Goal: Task Accomplishment & Management: Manage account settings

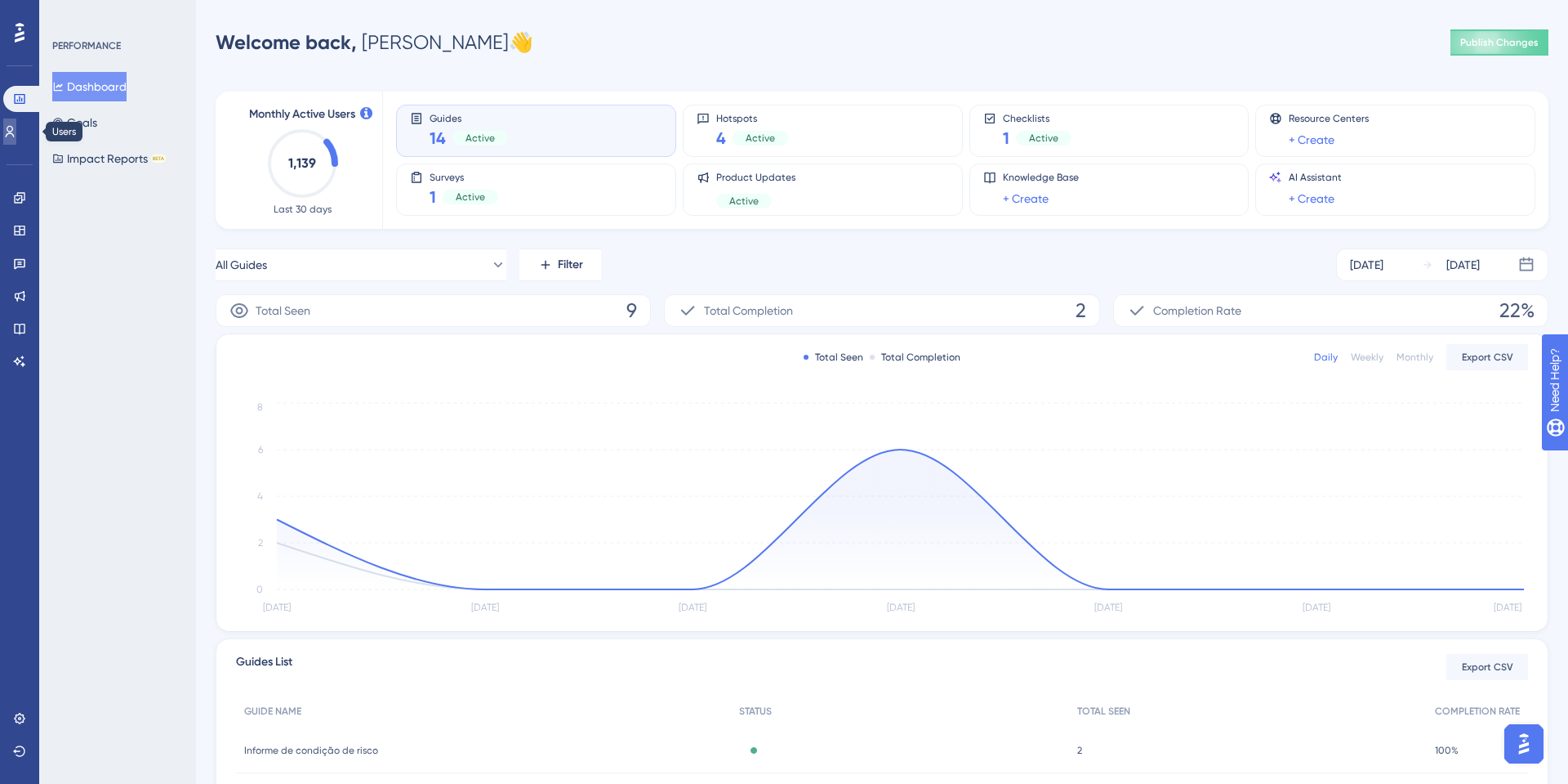
click at [16, 136] on icon at bounding box center [10, 131] width 13 height 13
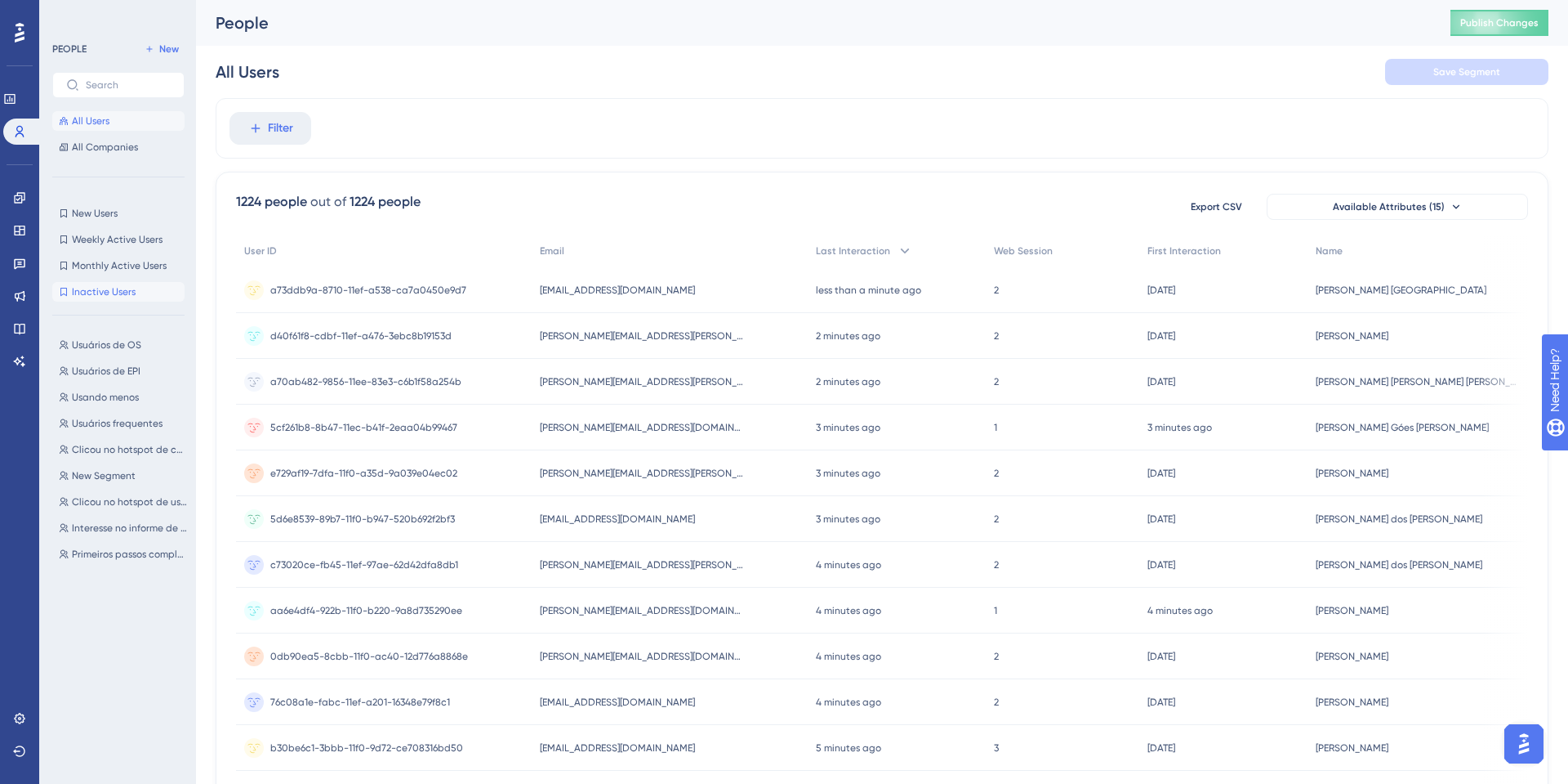
click at [123, 290] on span "Inactive Users" at bounding box center [104, 291] width 64 height 13
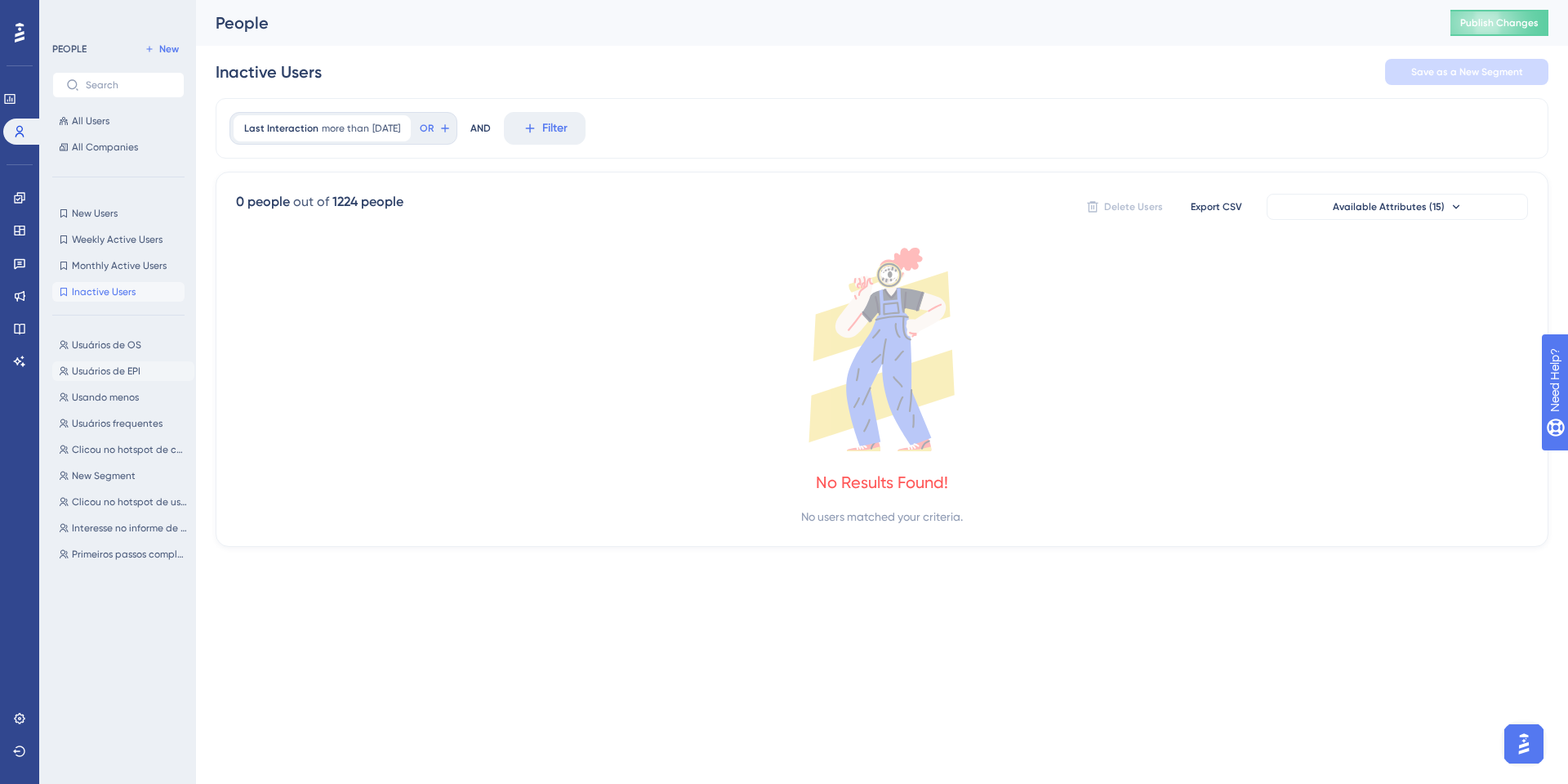
click at [106, 362] on button "Usuários de EPI Usuários de EPI" at bounding box center [123, 372] width 142 height 20
click at [112, 407] on div "Usuários de OS Usuários de OS Usuários de EPI Usuários de EPI Usando menos Usan…" at bounding box center [123, 541] width 142 height 426
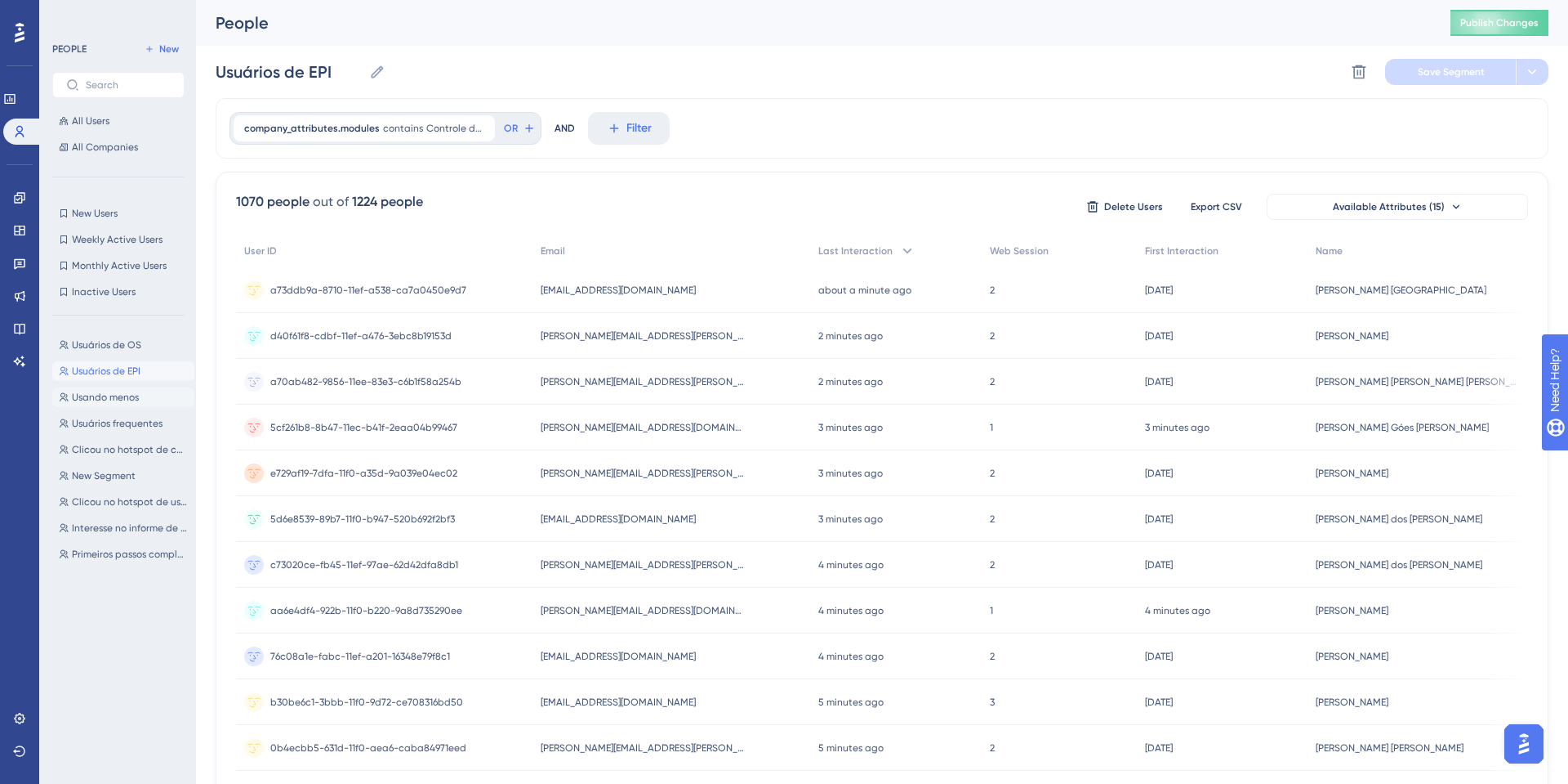
click at [115, 403] on span "Usando menos" at bounding box center [106, 397] width 67 height 13
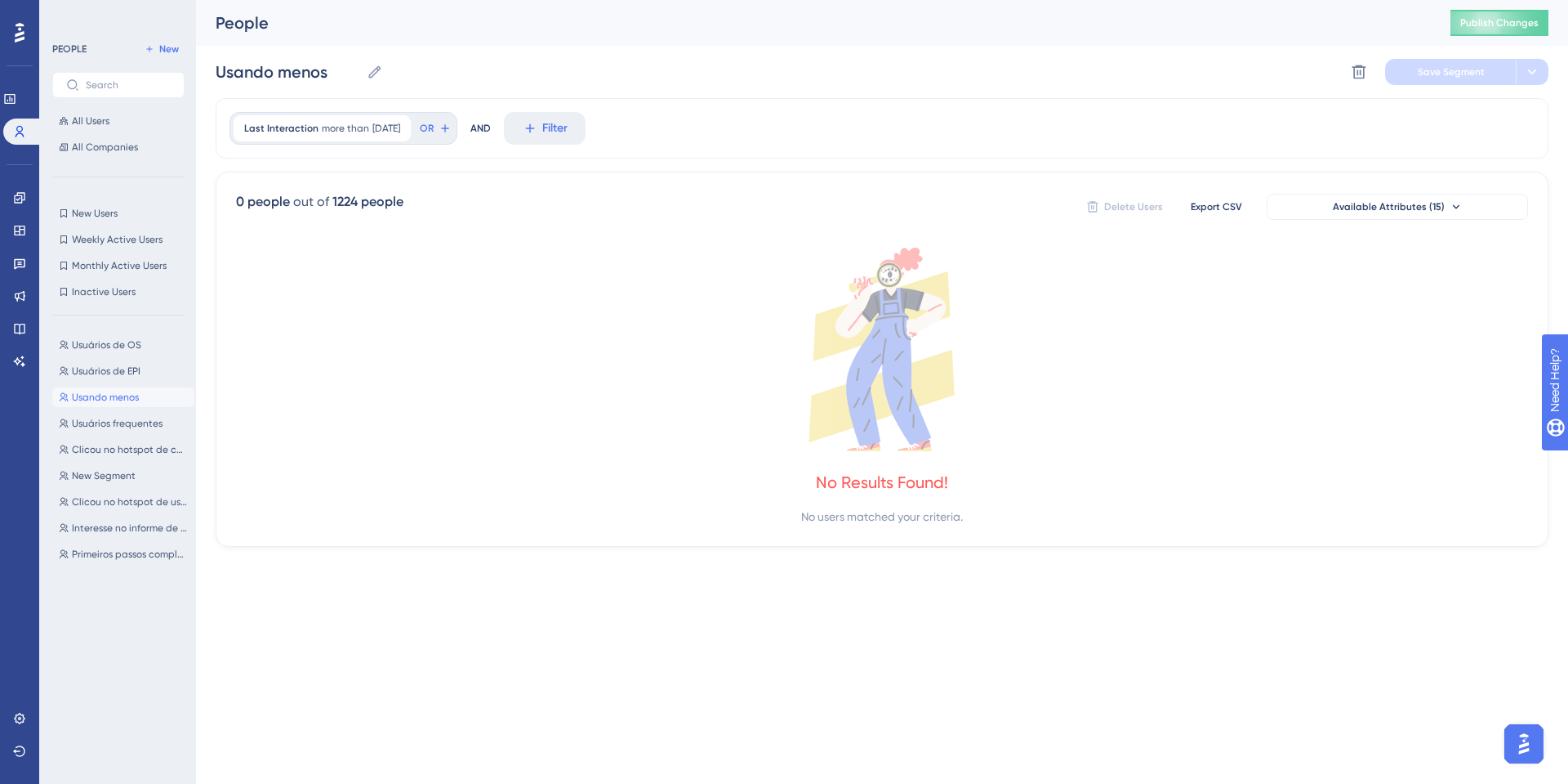
click at [112, 383] on div "Usuários de OS Usuários de OS Usuários de EPI Usuários de EPI Usando menos Usan…" at bounding box center [123, 541] width 142 height 426
click at [119, 365] on span "Usuários de EPI" at bounding box center [107, 371] width 69 height 13
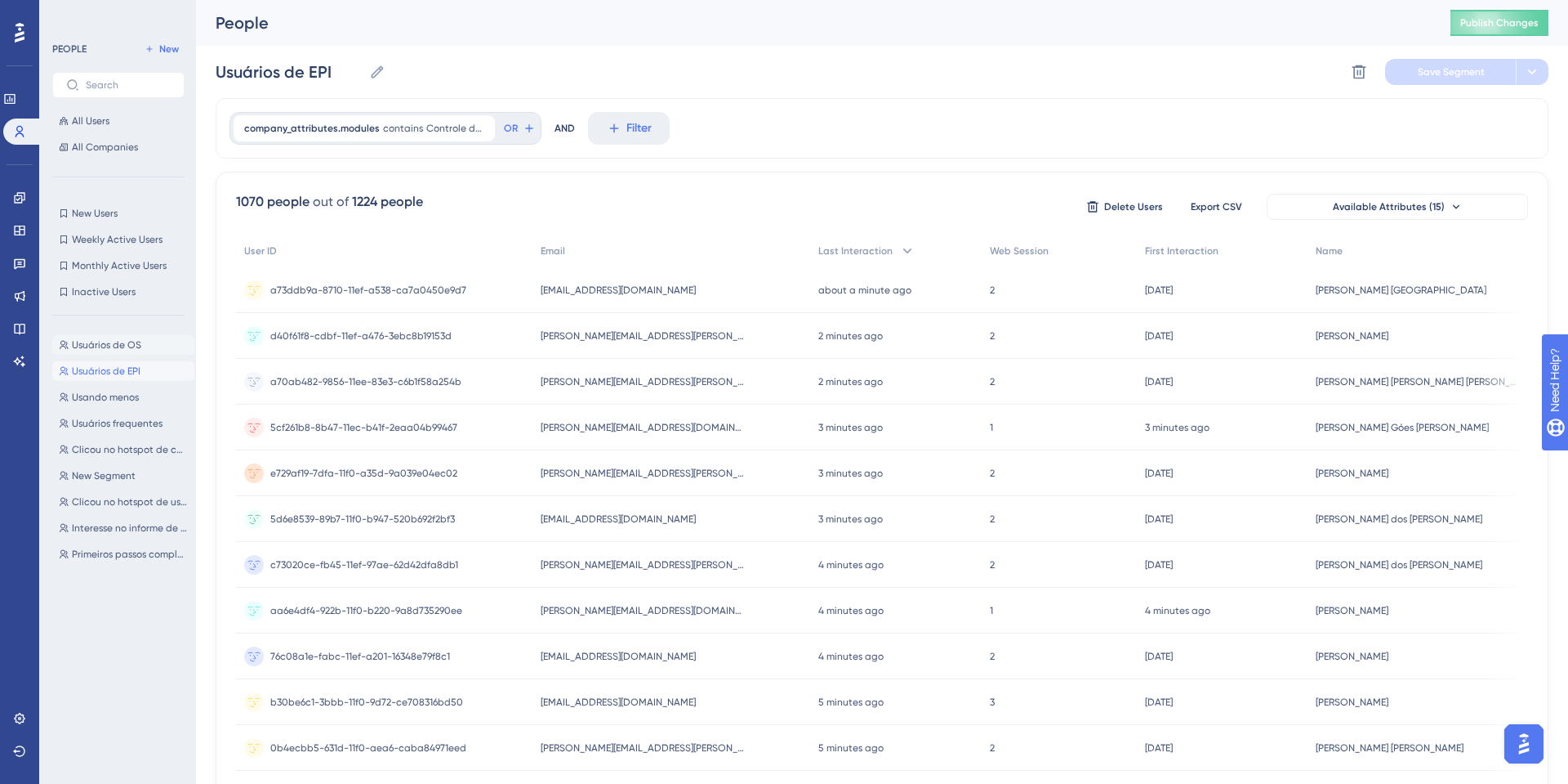
click at [127, 345] on span "Usuários de OS" at bounding box center [107, 345] width 70 height 13
type input "Usuários de OS"
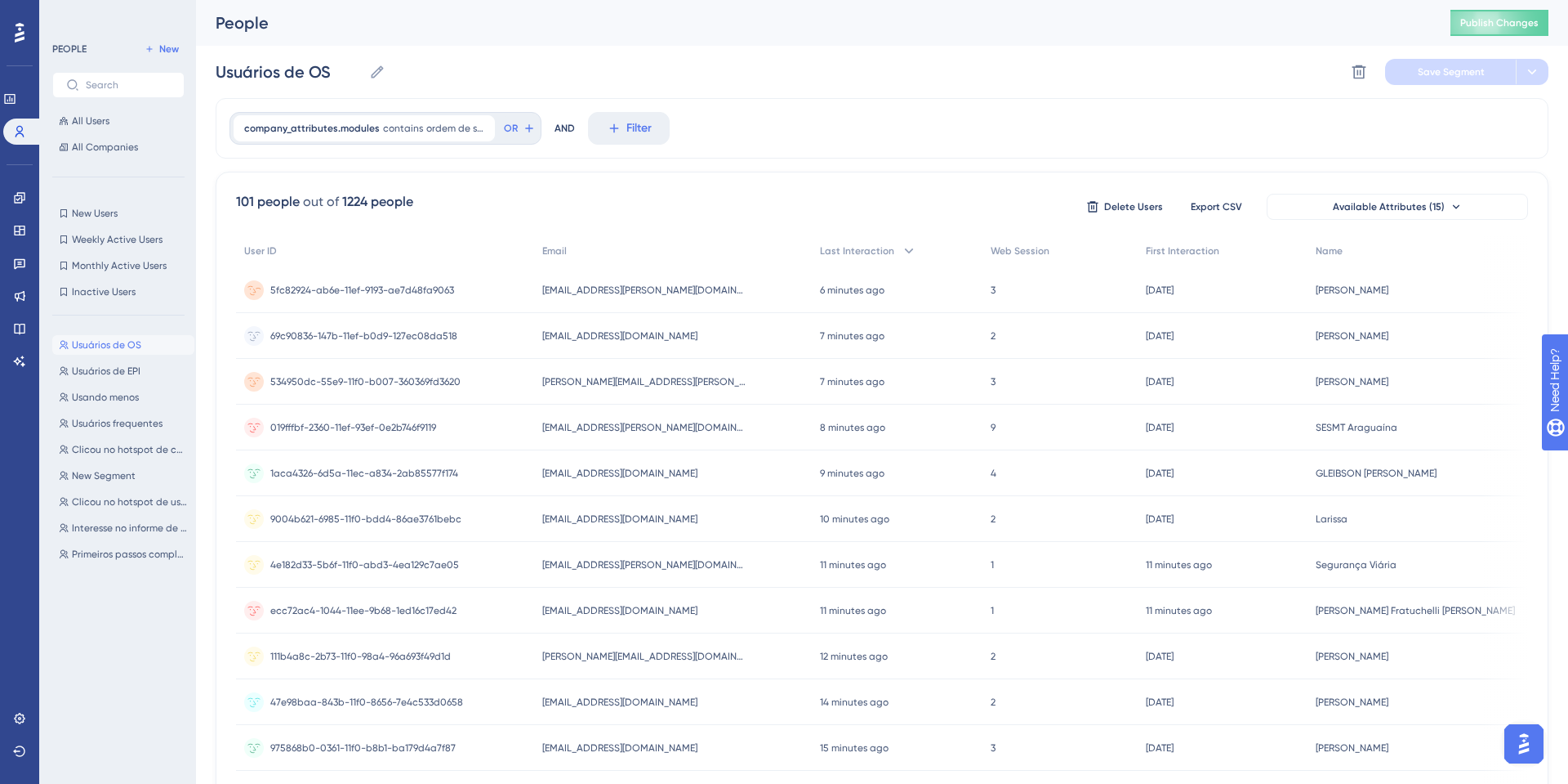
click at [336, 292] on span "5fc82924-ab6e-11ef-9193-ae7d48fa9063" at bounding box center [361, 290] width 183 height 13
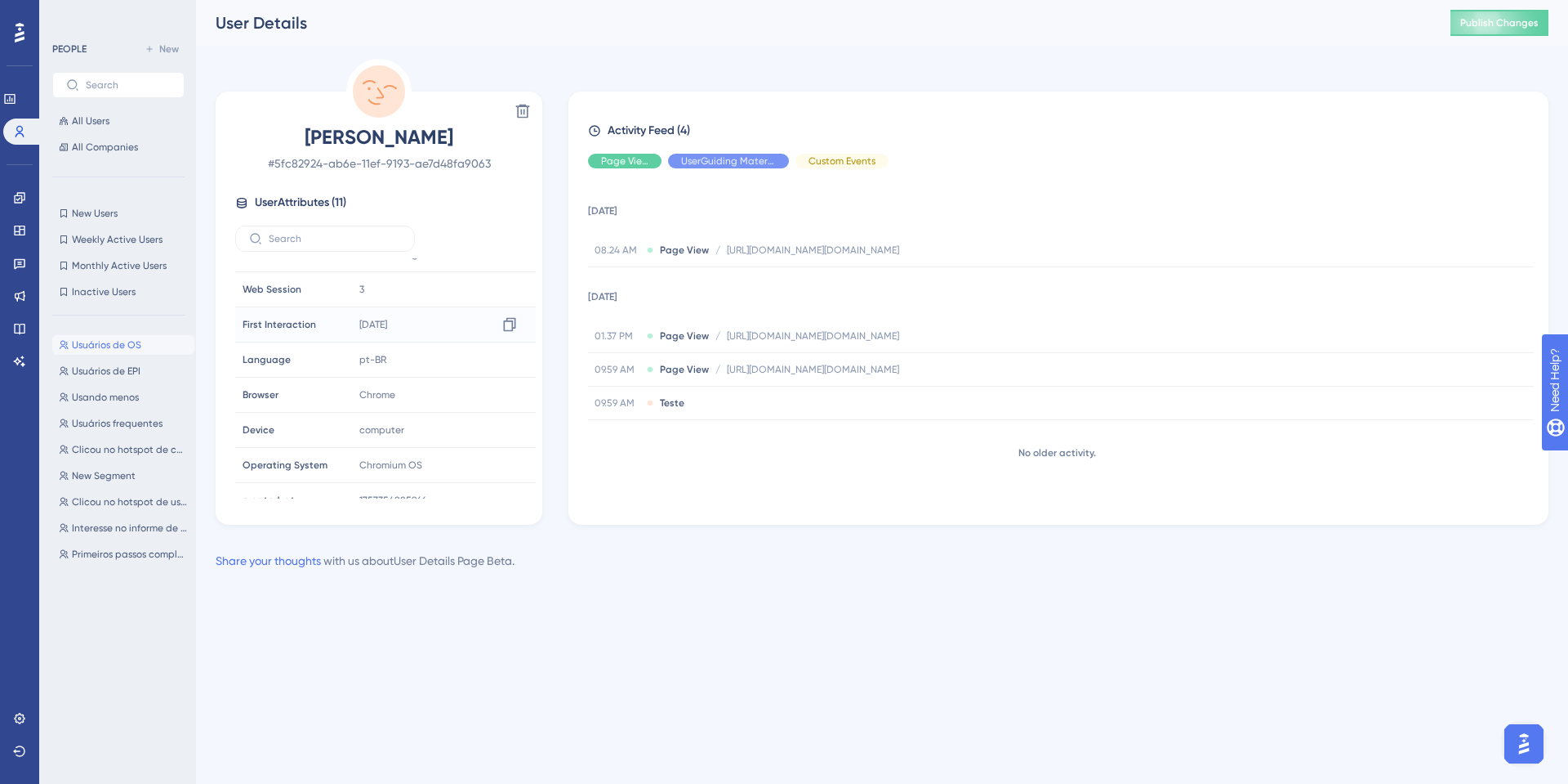
scroll to position [146, 0]
click at [109, 353] on button "Usuários de OS Usuários de OS" at bounding box center [123, 345] width 142 height 20
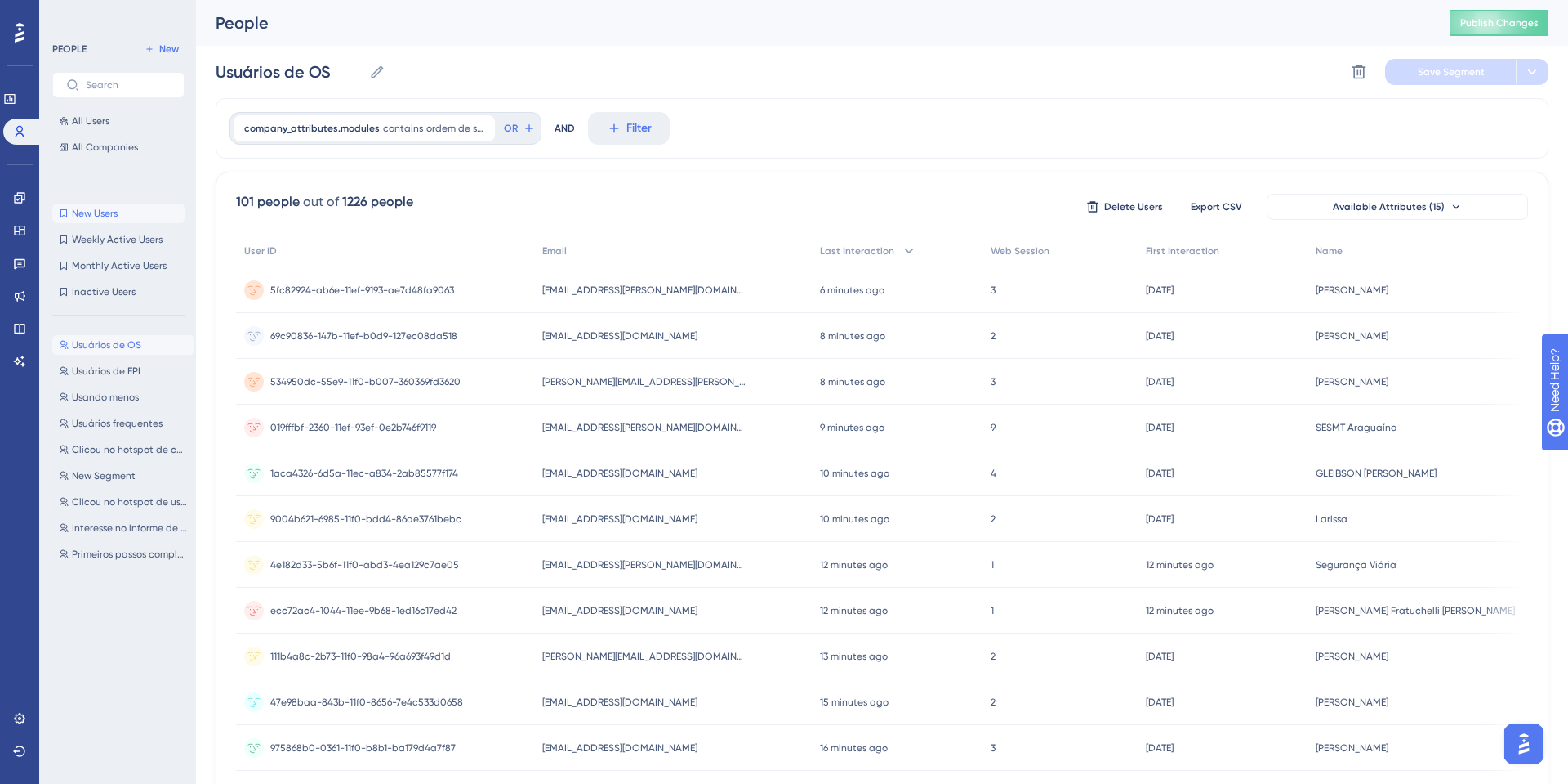
click at [98, 207] on span "New Users" at bounding box center [95, 213] width 46 height 13
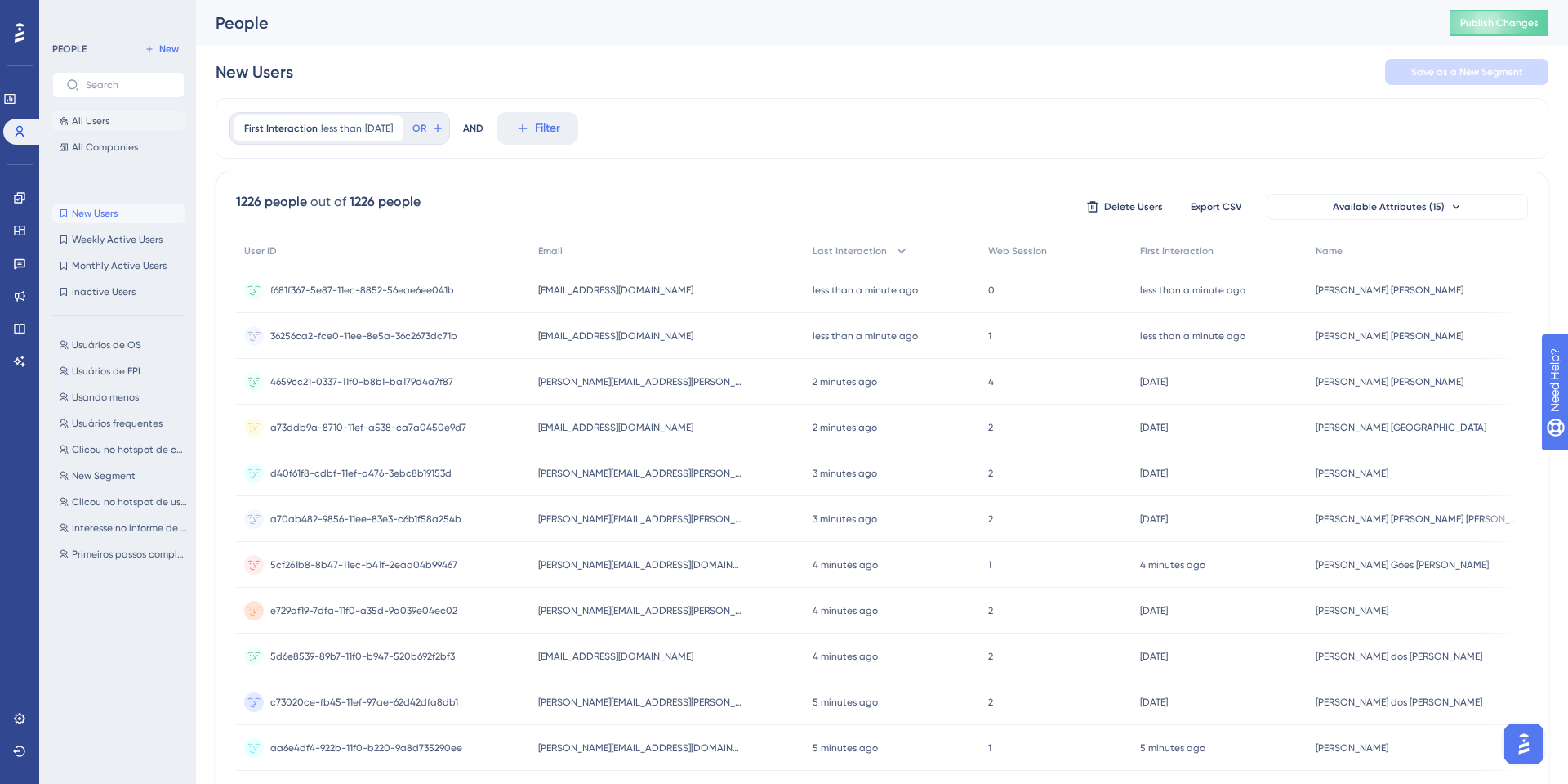
click at [102, 126] on span "All Users" at bounding box center [91, 121] width 38 height 13
click at [391, 285] on span "f681f367-5e87-11ec-8852-56eae6ee041b" at bounding box center [361, 290] width 183 height 13
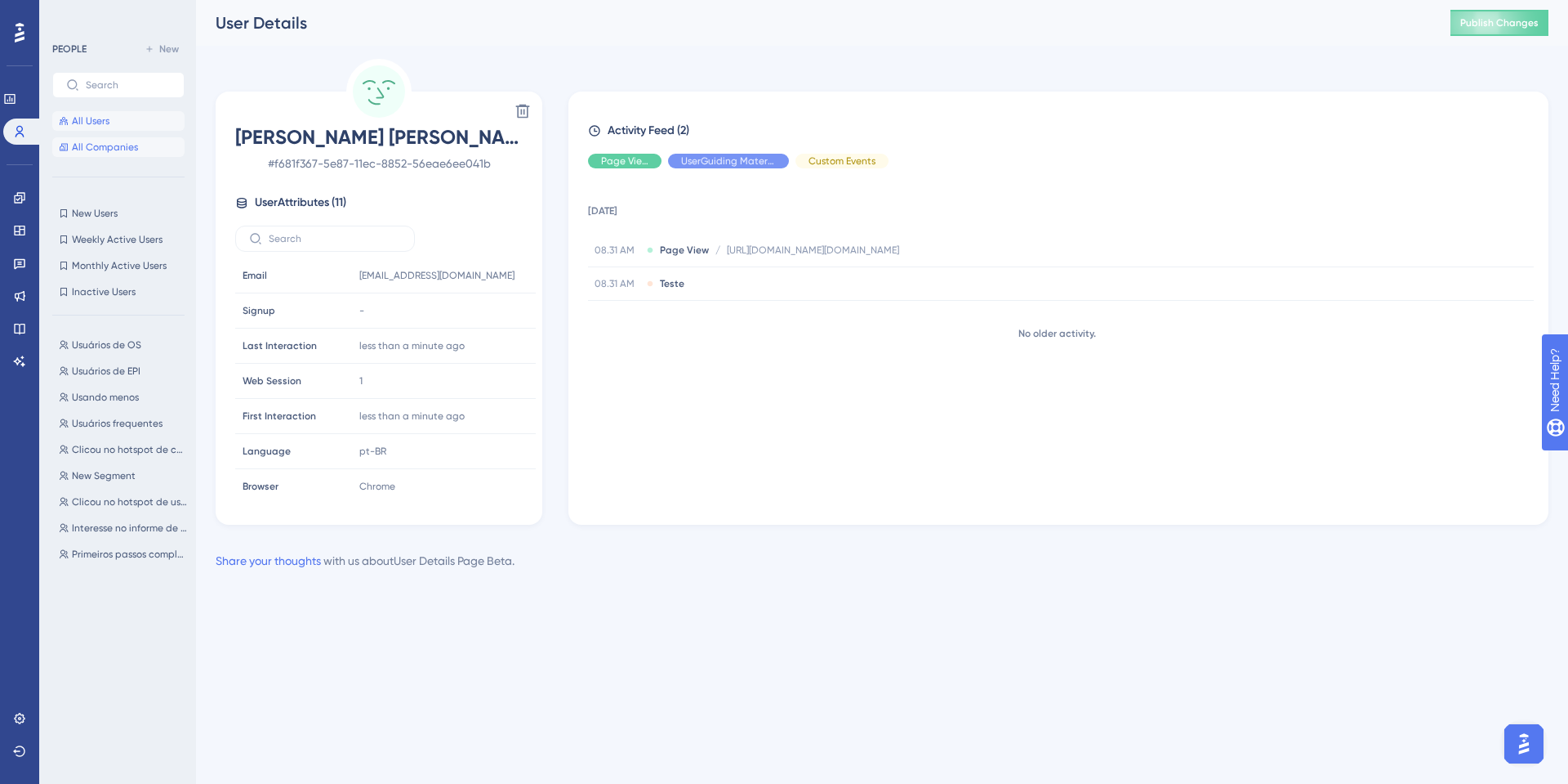
click at [116, 148] on span "All Companies" at bounding box center [105, 146] width 66 height 13
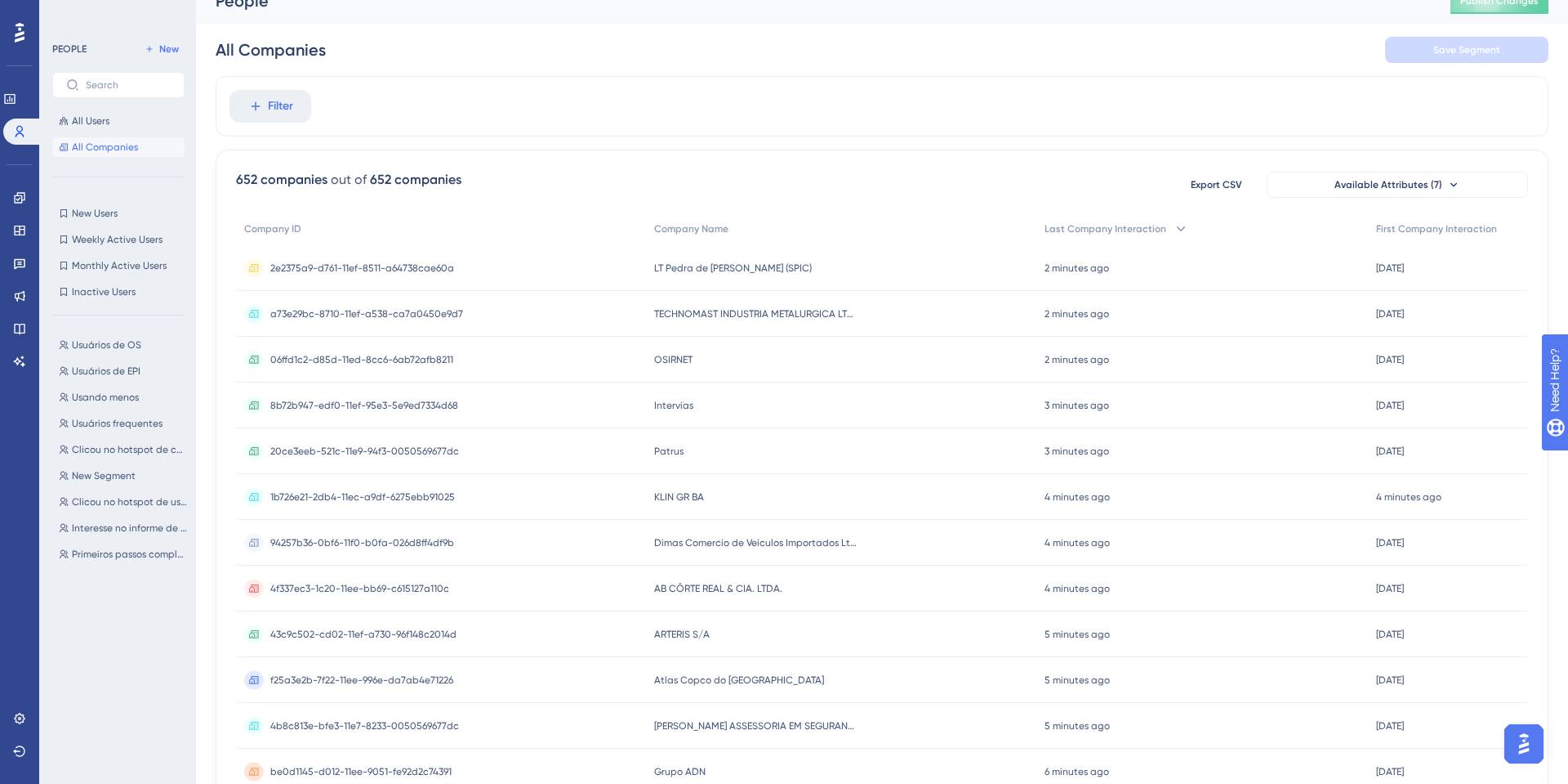
scroll to position [25, 0]
click at [754, 311] on span "TECHNOMAST INDUSTRIA METALURGICA LTDA" at bounding box center [756, 310] width 204 height 13
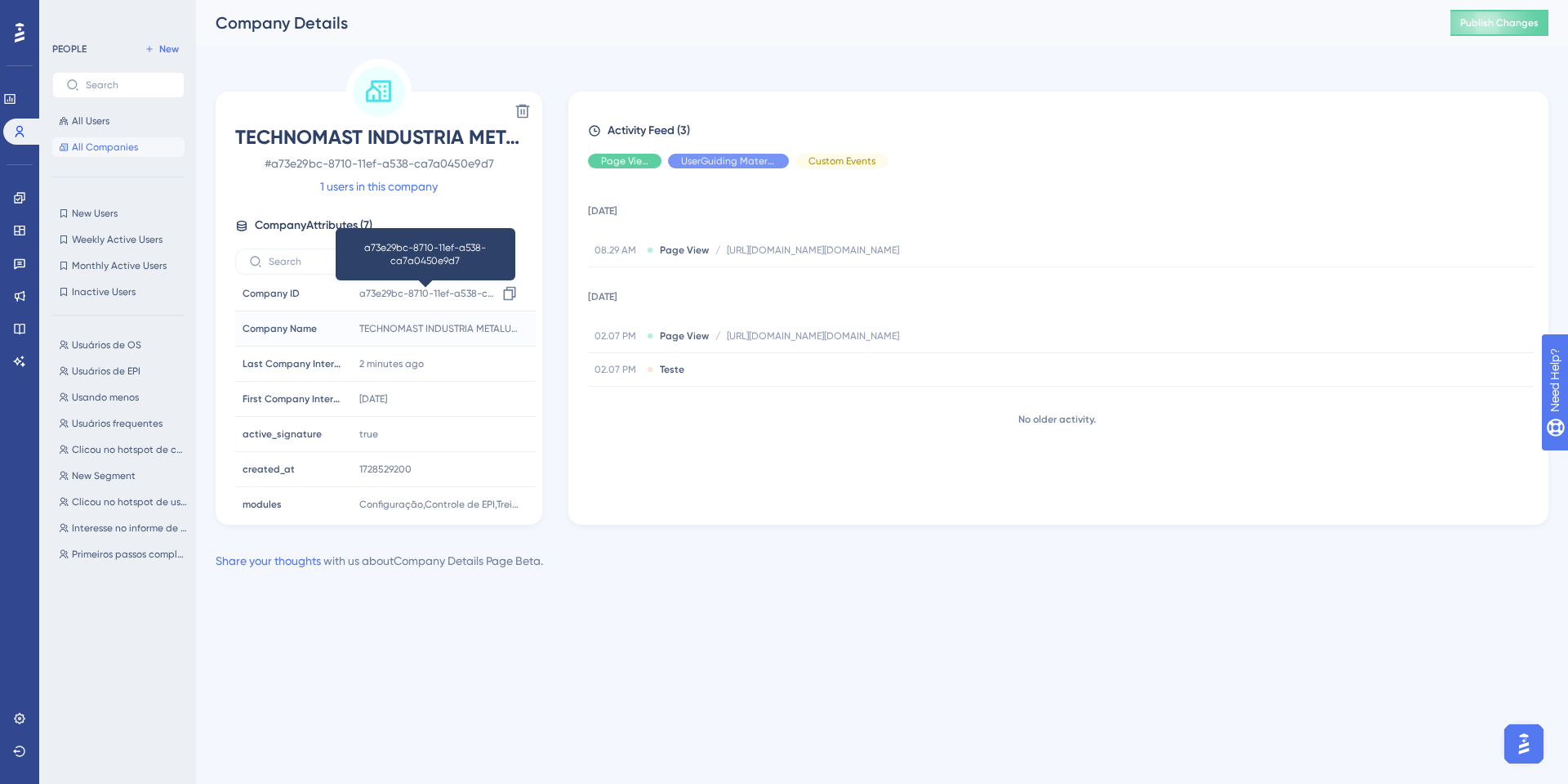
scroll to position [5, 0]
click at [327, 227] on span "Company Attributes ( 7 )" at bounding box center [314, 226] width 117 height 20
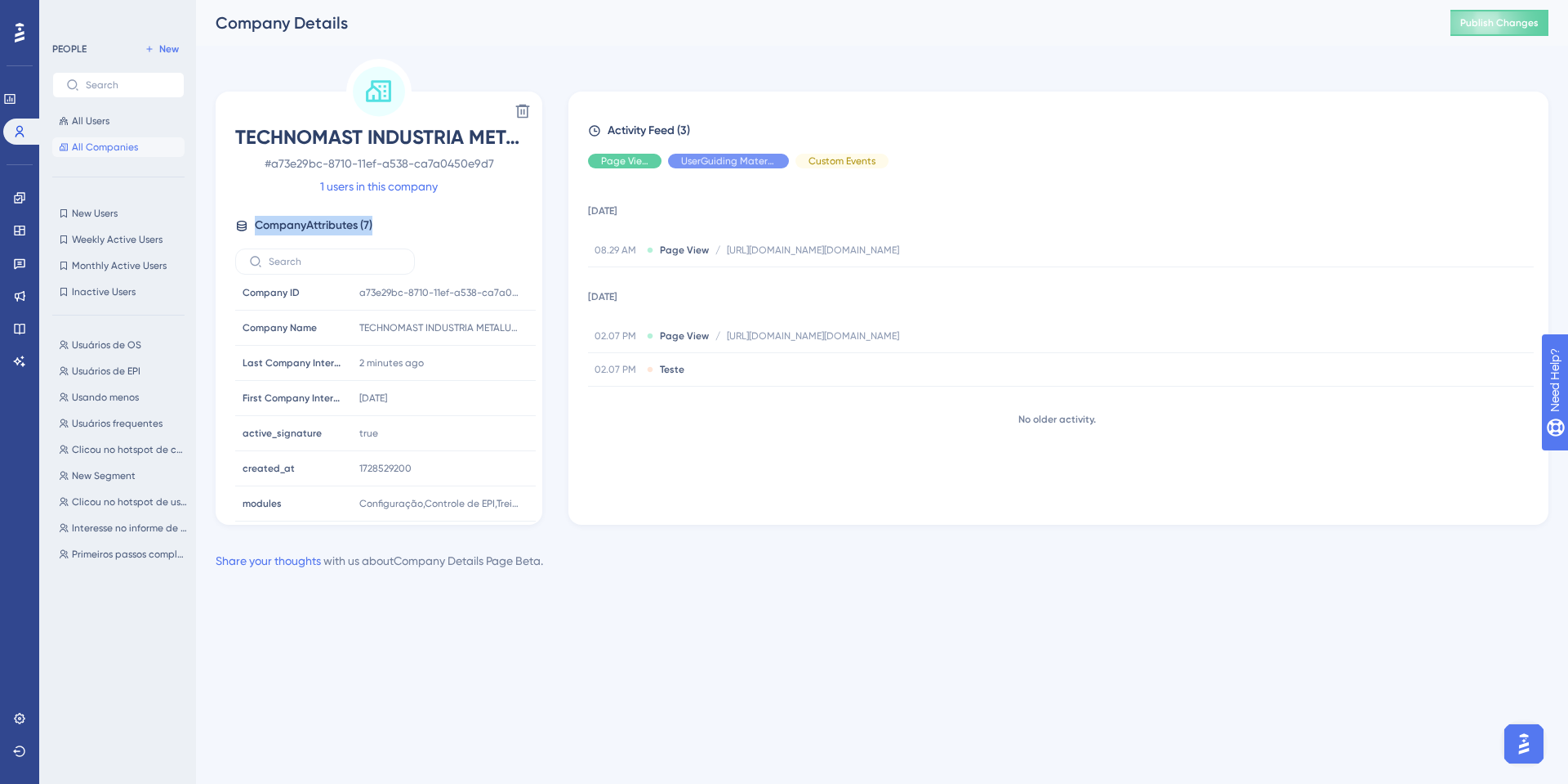
click at [327, 227] on span "Company Attributes ( 7 )" at bounding box center [314, 226] width 117 height 20
click at [70, 128] on button "All Users" at bounding box center [118, 121] width 132 height 20
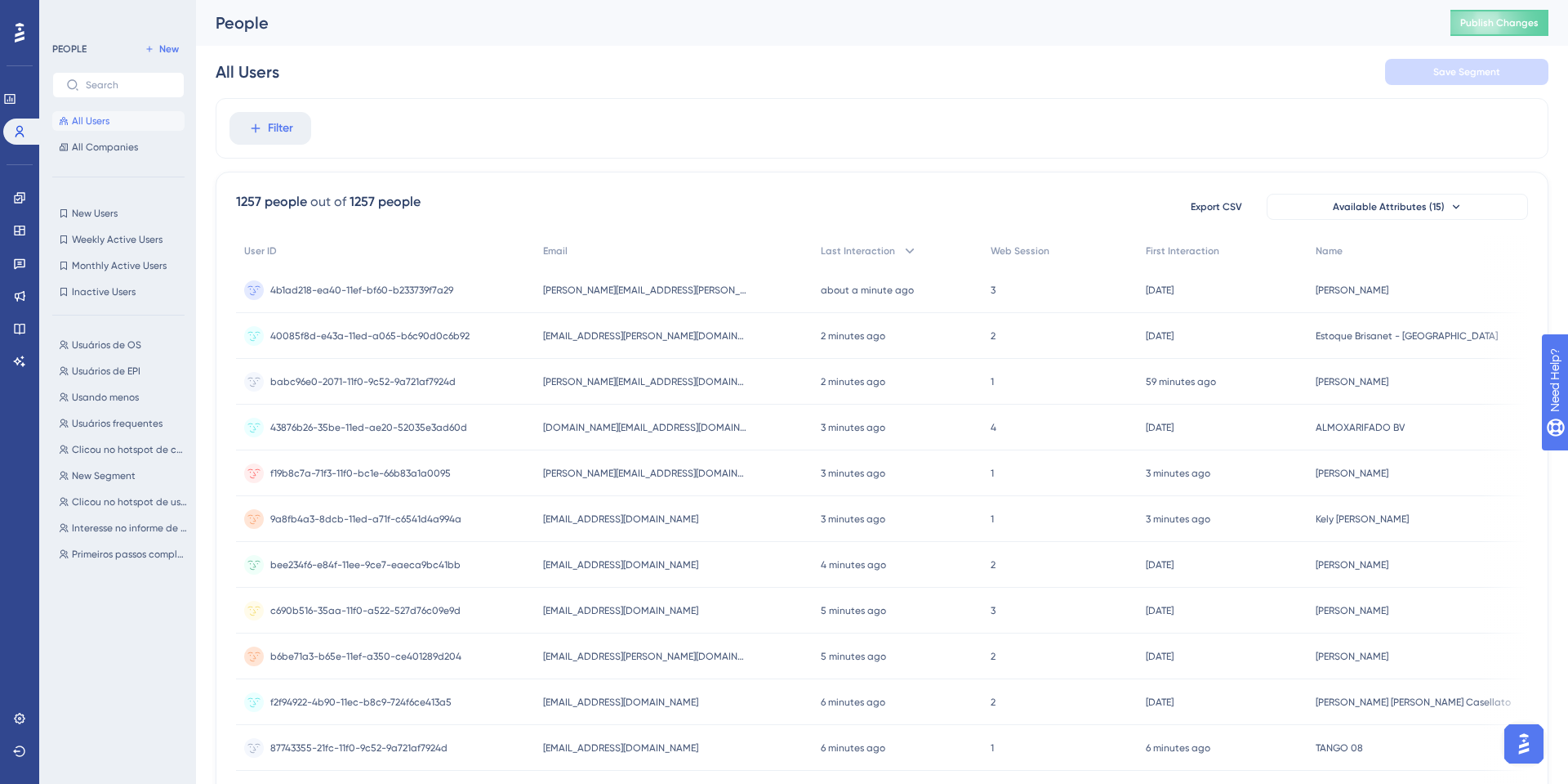
click at [252, 203] on div "1257 people" at bounding box center [271, 202] width 71 height 20
drag, startPoint x: 252, startPoint y: 203, endPoint x: 1062, endPoint y: 173, distance: 810.6
click at [1056, 174] on div "1257 people out of 1257 people Export CSV Available Attributes (15) User ID Ema…" at bounding box center [882, 713] width 1333 height 1084
click at [1062, 173] on div "1257 people out of 1257 people Export CSV Available Attributes (15) User ID Ema…" at bounding box center [882, 713] width 1333 height 1084
click at [117, 527] on span "Interesse no informe de condição de risco" at bounding box center [130, 528] width 116 height 13
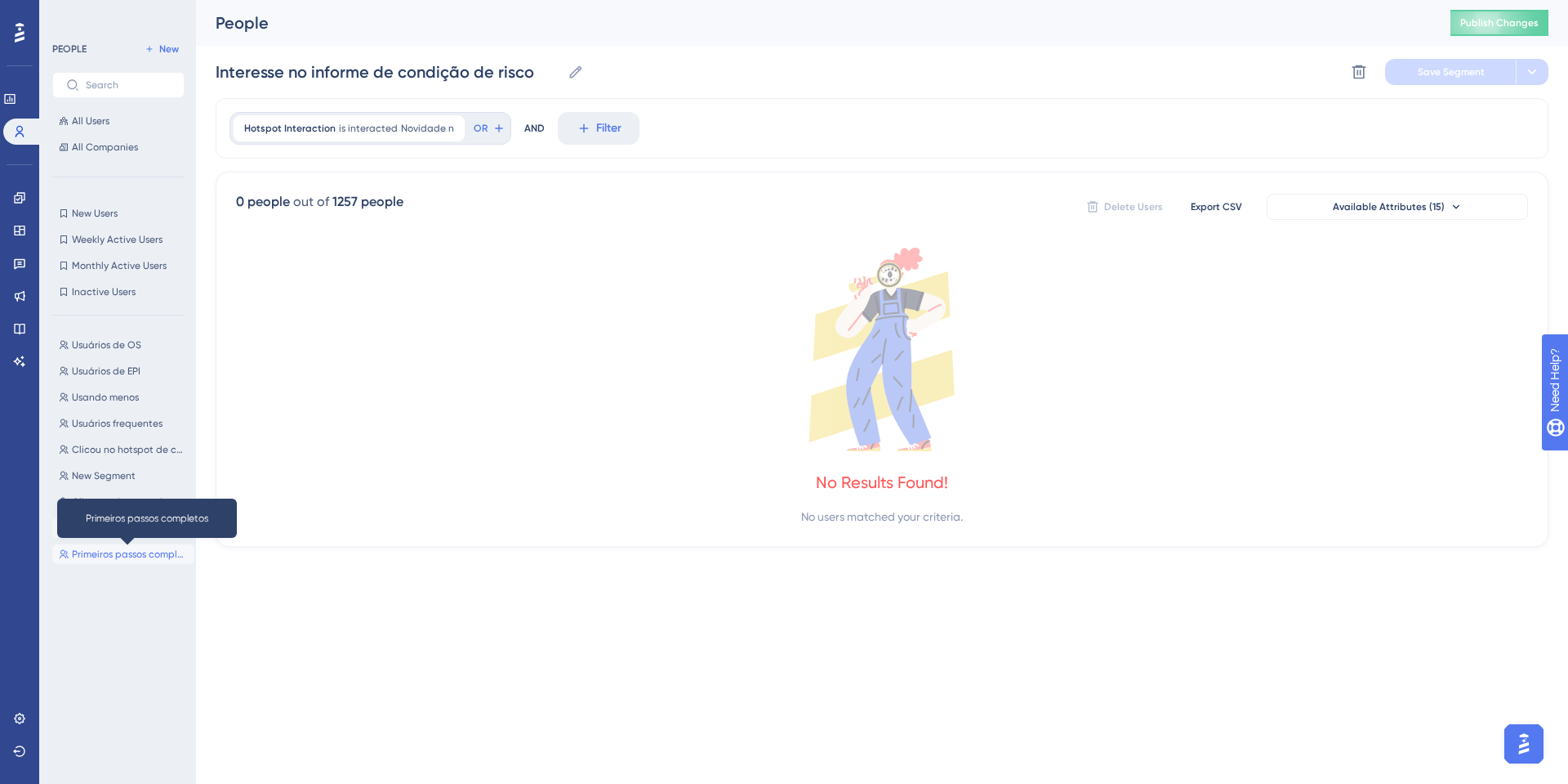
click at [107, 555] on span "Primeiros passos completos" at bounding box center [130, 554] width 116 height 13
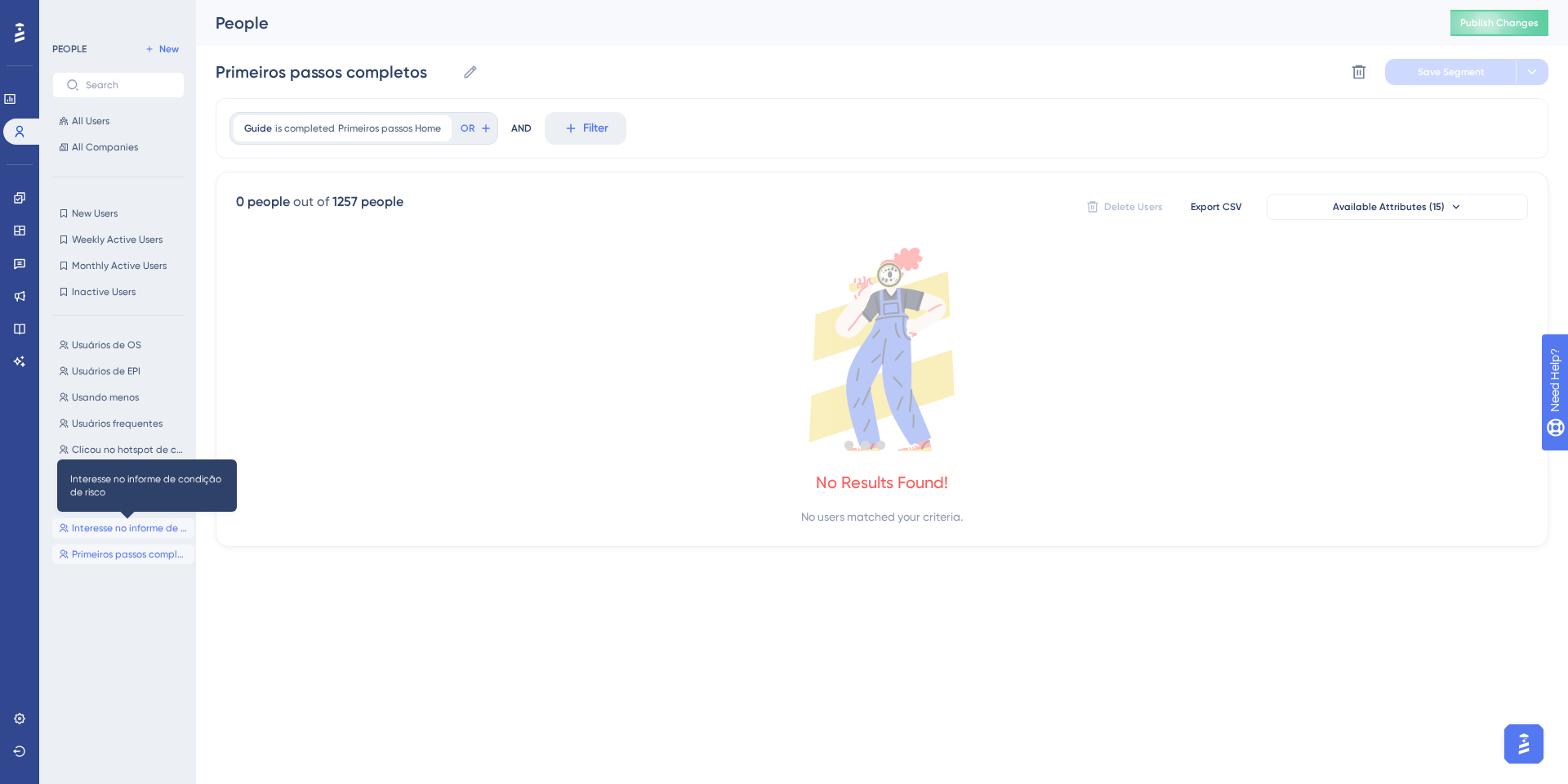
click at [120, 527] on span "Interesse no informe de condição de risco" at bounding box center [130, 528] width 116 height 13
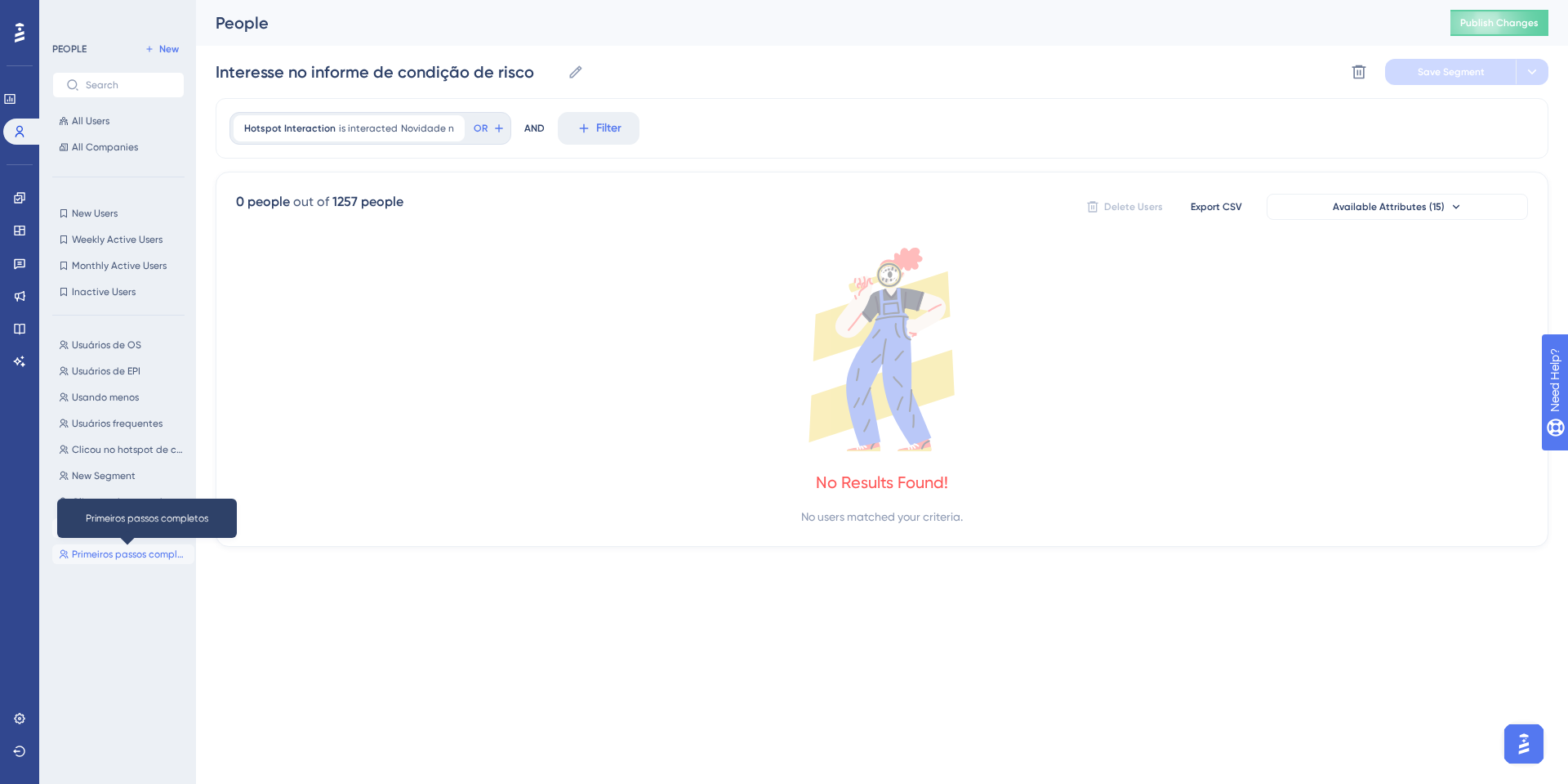
click at [117, 558] on span "Primeiros passos completos" at bounding box center [130, 554] width 116 height 13
type input "Primeiros passos completos"
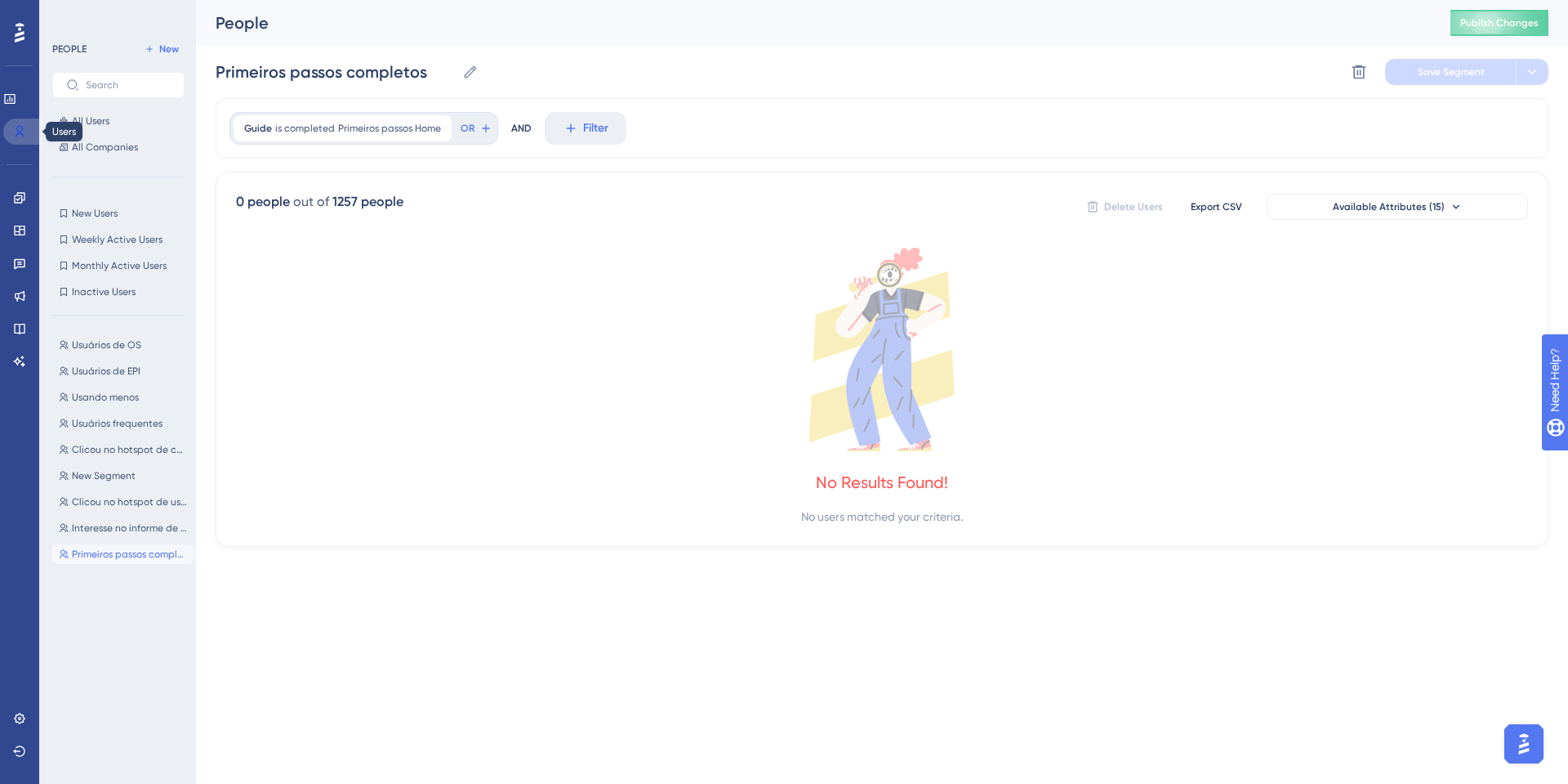
click at [26, 142] on link at bounding box center [23, 131] width 39 height 26
